Goal: Task Accomplishment & Management: Complete application form

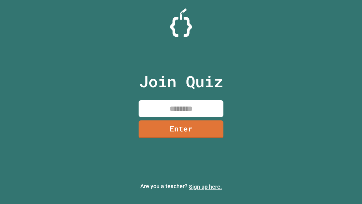
click at [206, 187] on link "Sign up here." at bounding box center [205, 186] width 33 height 7
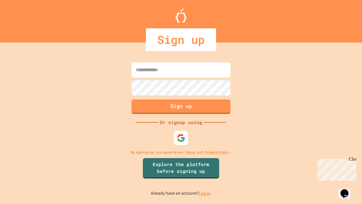
click at [206, 193] on link "Log in." at bounding box center [205, 193] width 13 height 6
